Goal: Answer question/provide support: Share knowledge or assist other users

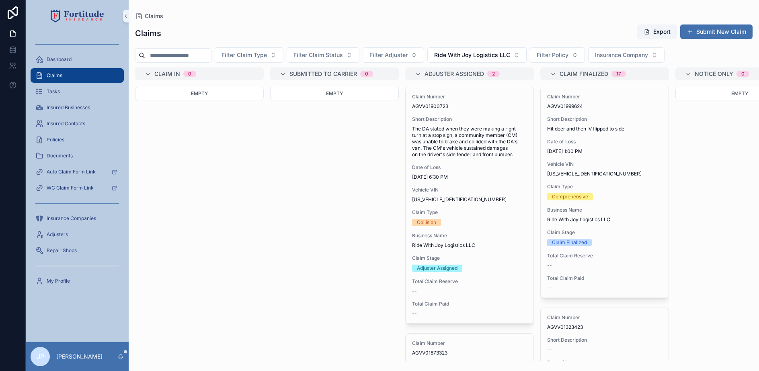
click at [172, 53] on input "scrollable content" at bounding box center [178, 55] width 66 height 11
paste input "**********"
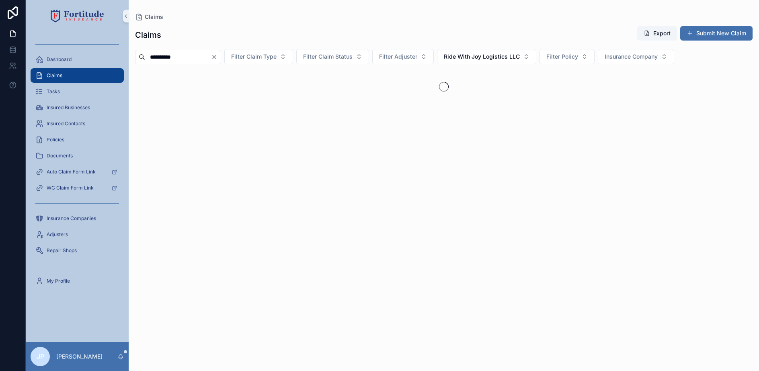
type input "**********"
click at [511, 61] on button "Ride With Joy Logistics LLC" at bounding box center [486, 56] width 99 height 15
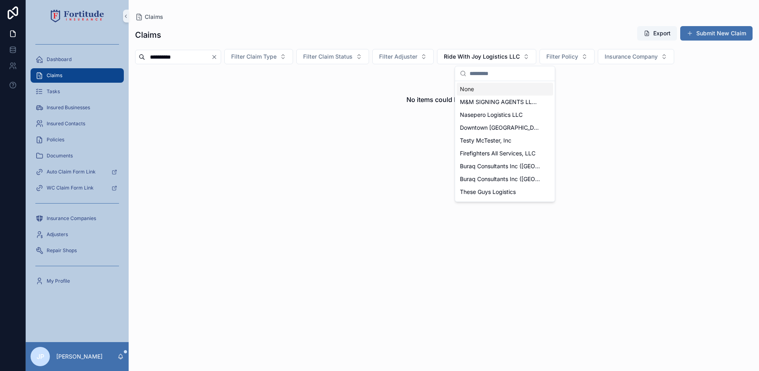
click at [481, 90] on div "None" at bounding box center [505, 89] width 96 height 13
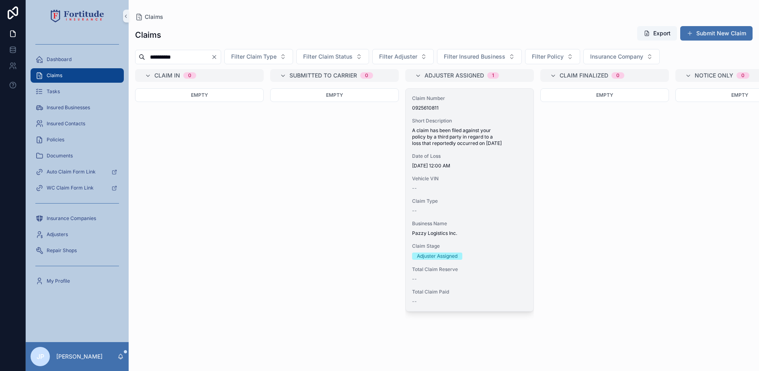
click at [428, 142] on span "A claim has been filed against your policy by a third party in regard to a loss…" at bounding box center [469, 136] width 115 height 19
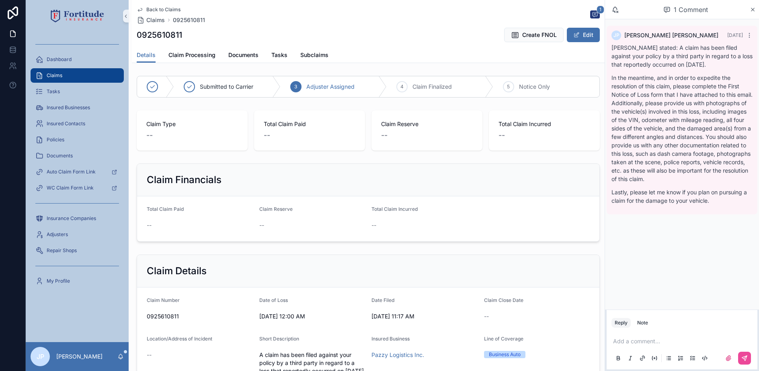
drag, startPoint x: 644, startPoint y: 322, endPoint x: 644, endPoint y: 332, distance: 9.6
click at [644, 322] on div "Note" at bounding box center [642, 323] width 11 height 6
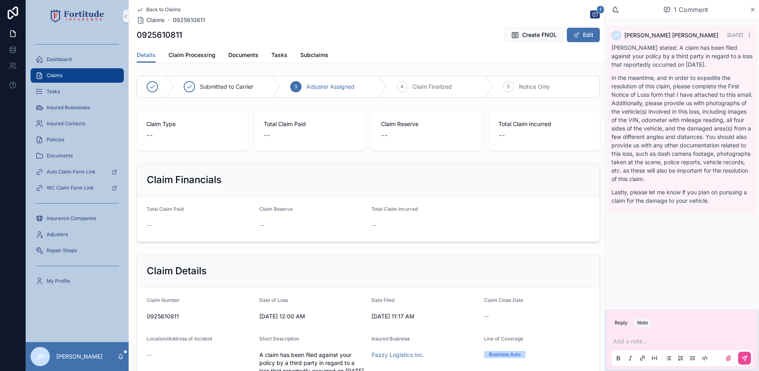
click at [639, 348] on div "Add a note..." at bounding box center [681, 350] width 141 height 34
drag, startPoint x: 651, startPoint y: 349, endPoint x: 651, endPoint y: 343, distance: 5.6
click at [651, 348] on div "Add a note..." at bounding box center [681, 350] width 141 height 34
click at [651, 343] on p "scrollable content" at bounding box center [683, 342] width 141 height 8
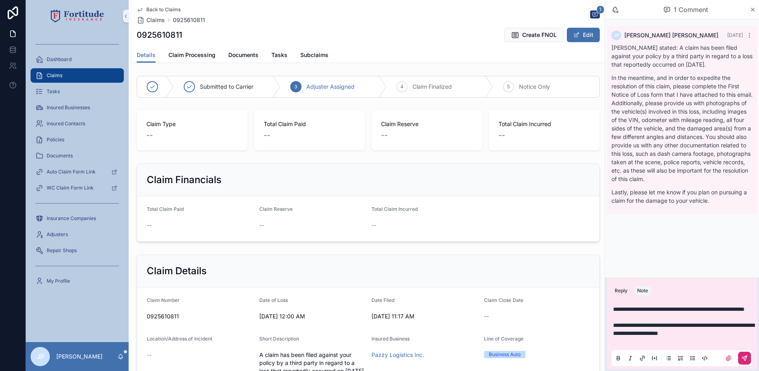
click at [746, 357] on icon "scrollable content" at bounding box center [744, 358] width 5 height 5
